Goal: Task Accomplishment & Management: Manage account settings

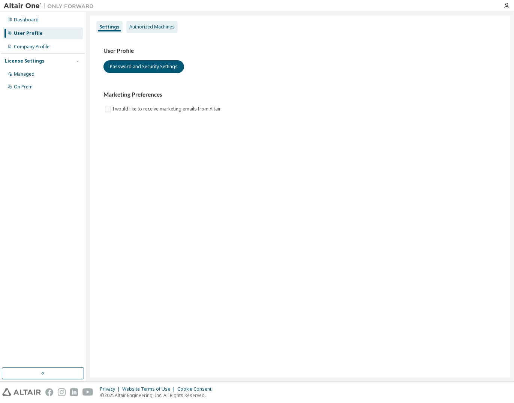
click at [154, 27] on div "Authorized Machines" at bounding box center [151, 27] width 45 height 6
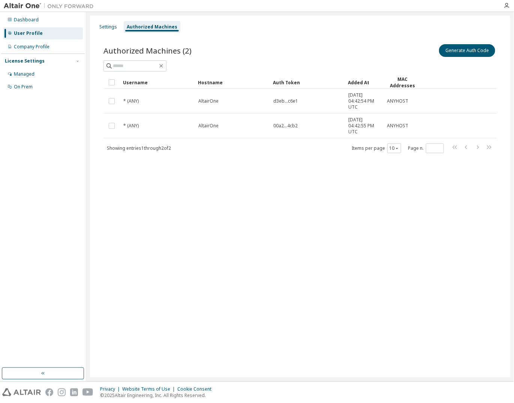
click at [376, 191] on div "Settings Authorized Machines Authorized Machines (2) Generate Auth Code Clear L…" at bounding box center [300, 197] width 420 height 362
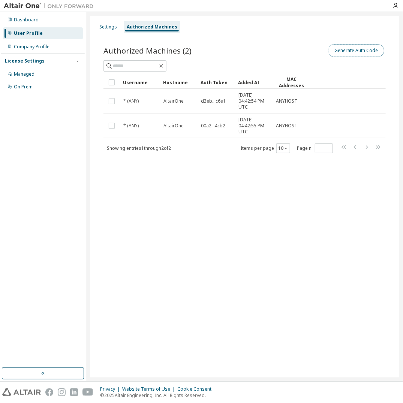
click at [354, 49] on button "Generate Auth Code" at bounding box center [356, 50] width 56 height 13
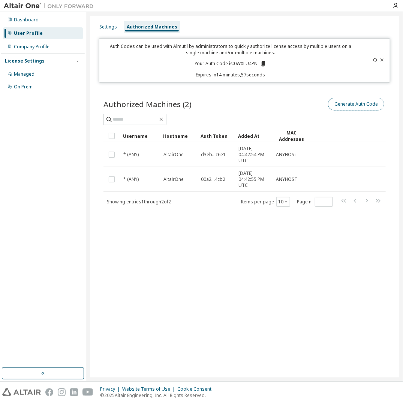
click at [359, 103] on button "Generate Auth Code" at bounding box center [356, 104] width 56 height 13
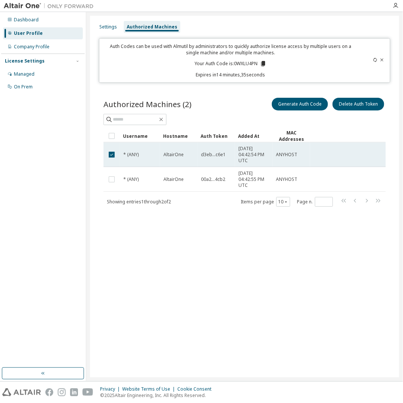
click at [131, 153] on span "* (ANY)" at bounding box center [130, 155] width 15 height 6
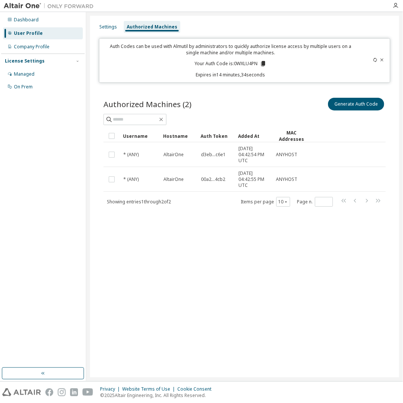
click at [178, 153] on span "AltairOne" at bounding box center [173, 155] width 20 height 6
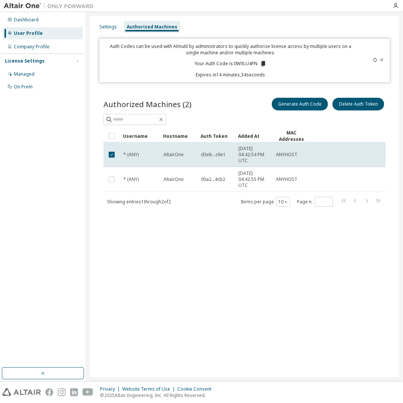
click at [226, 153] on div "d3eb...c6e1" at bounding box center [216, 155] width 31 height 6
click at [285, 102] on button "Generate Auth Code" at bounding box center [300, 104] width 56 height 13
click at [264, 64] on icon at bounding box center [263, 63] width 4 height 5
